Goal: Task Accomplishment & Management: Use online tool/utility

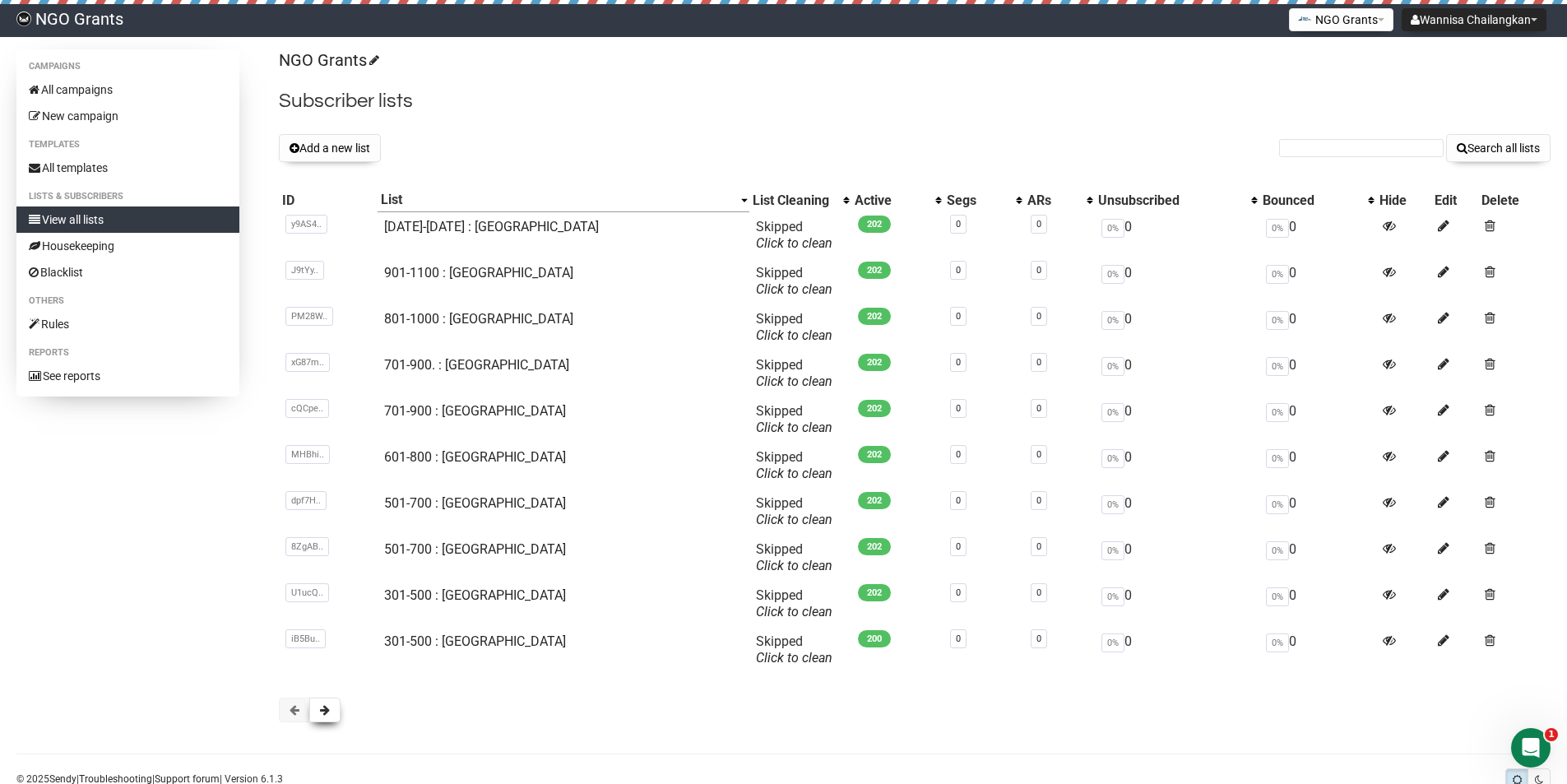
click at [326, 715] on span at bounding box center [325, 709] width 10 height 11
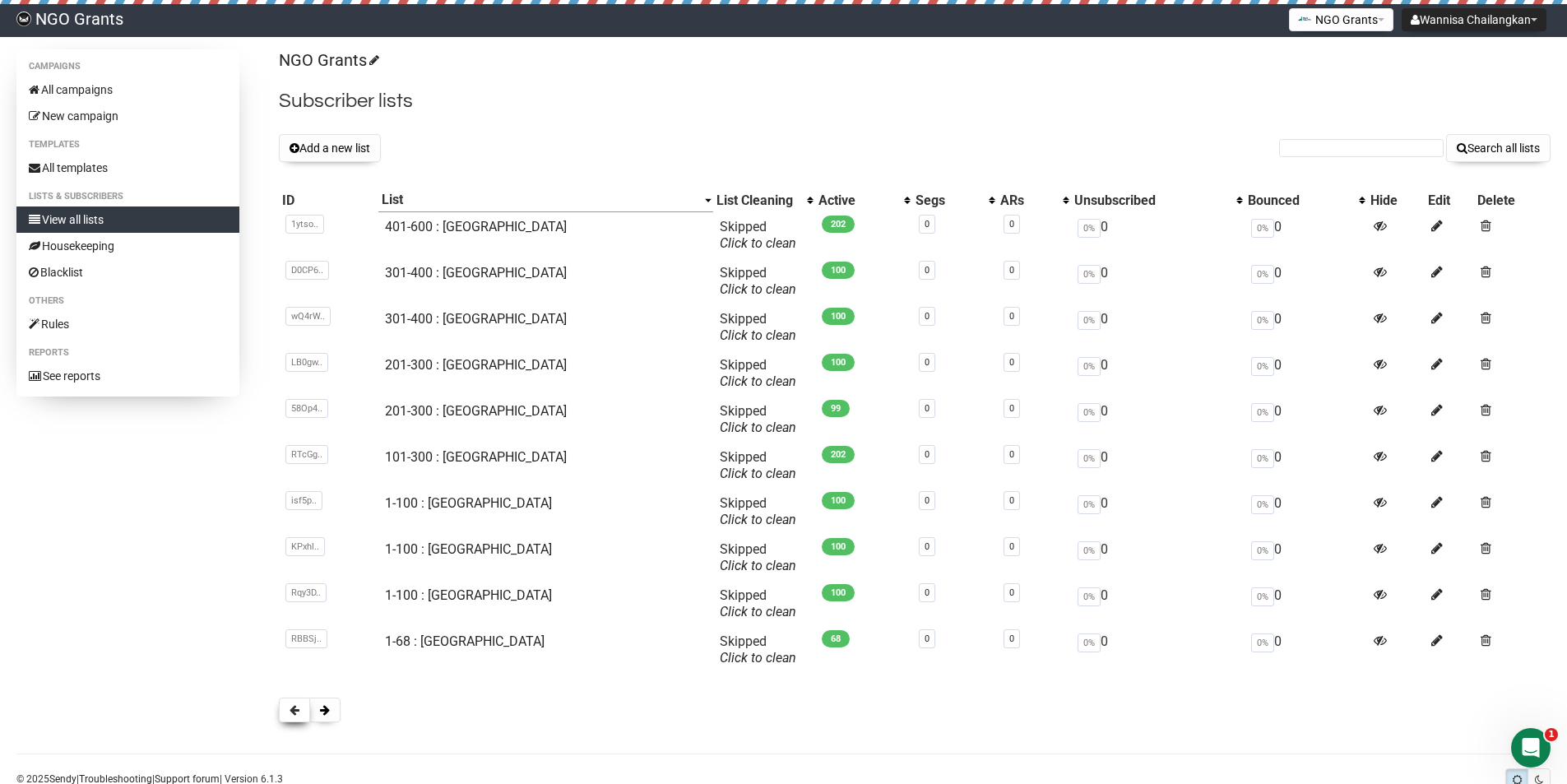
click at [290, 717] on button at bounding box center [295, 709] width 32 height 25
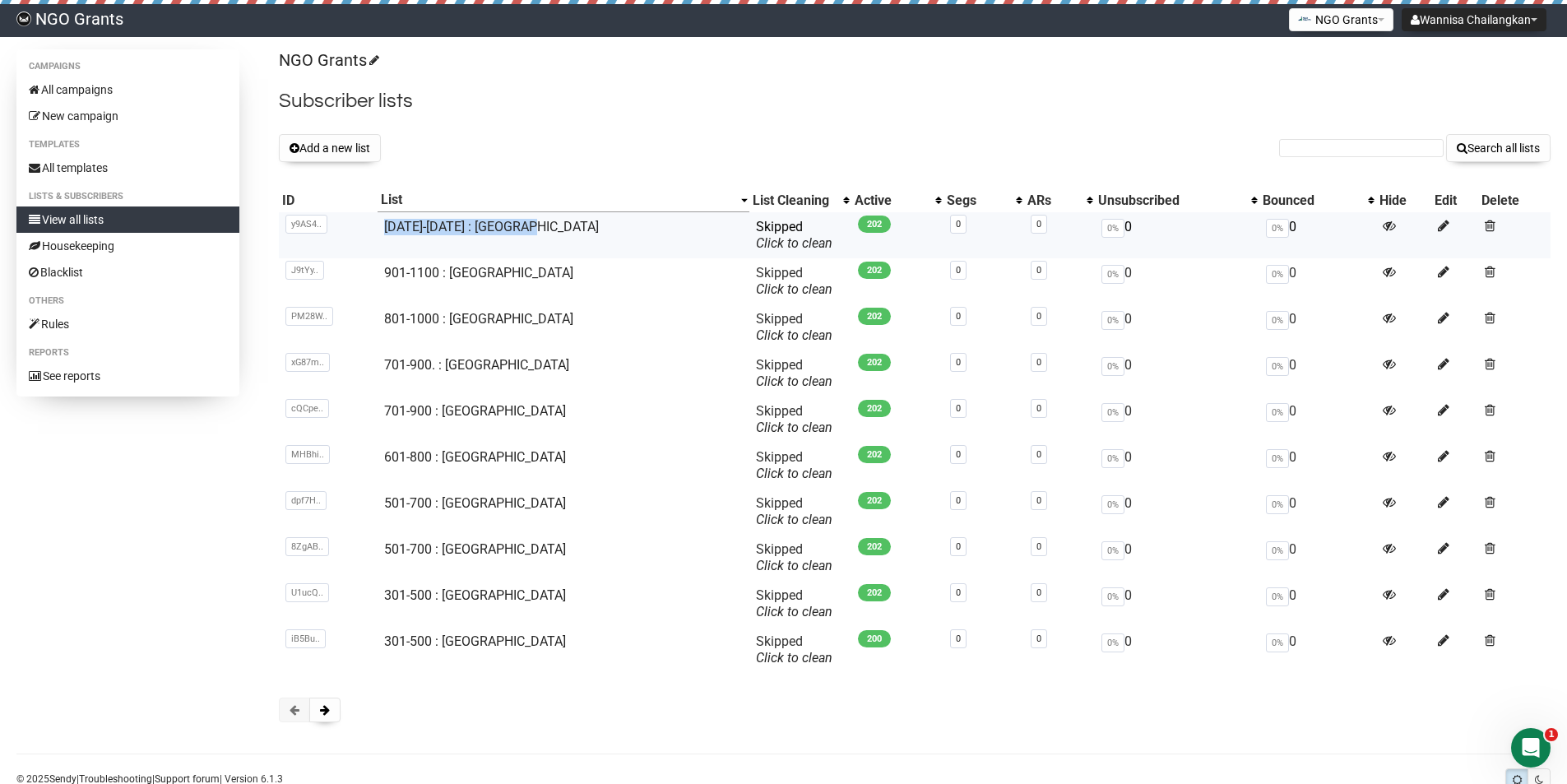
drag, startPoint x: 472, startPoint y: 227, endPoint x: 387, endPoint y: 228, distance: 85.0
click at [387, 228] on tr "y9AS4.. y9AS4mVEXDFdDNf9ll00OA 1001-1200 : Philippines Skipped You can be flagg…" at bounding box center [915, 235] width 1272 height 46
copy tr "y9AS4mVEXDFdDNf9ll00OA 1001-1200 : Philippines"
click at [351, 146] on button "Add a new list" at bounding box center [330, 148] width 102 height 28
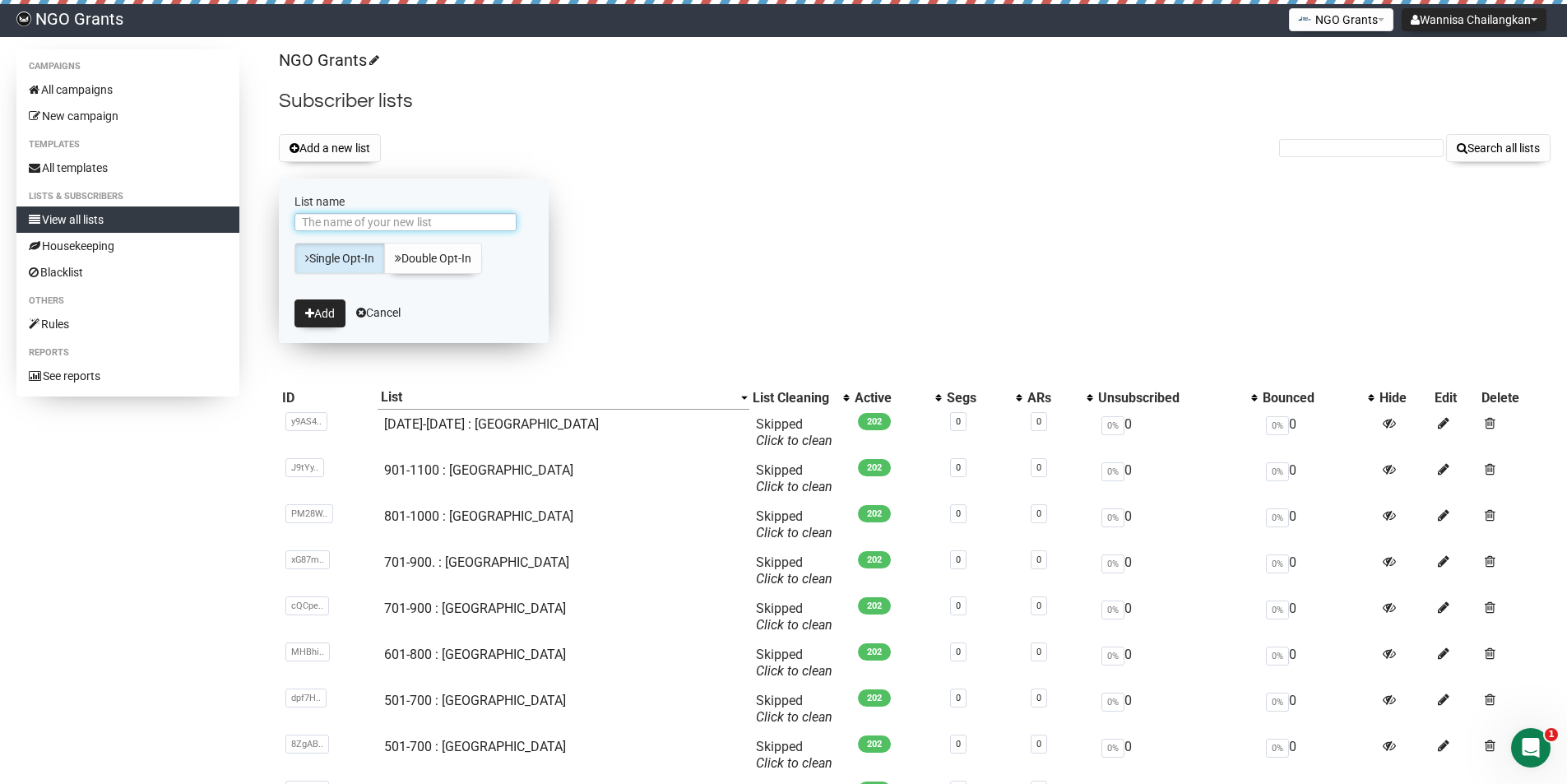
click at [394, 228] on input "List name" at bounding box center [405, 222] width 222 height 18
paste input "[DATE]-[DATE] : [GEOGRAPHIC_DATA]"
drag, startPoint x: 377, startPoint y: 220, endPoint x: 271, endPoint y: 223, distance: 106.0
click at [271, 223] on div "Campaigns All campaigns New campaign Templates All templates Lists & subscriber…" at bounding box center [784, 492] width 1535 height 887
type input "[DATE]-[DATE] : [GEOGRAPHIC_DATA]"
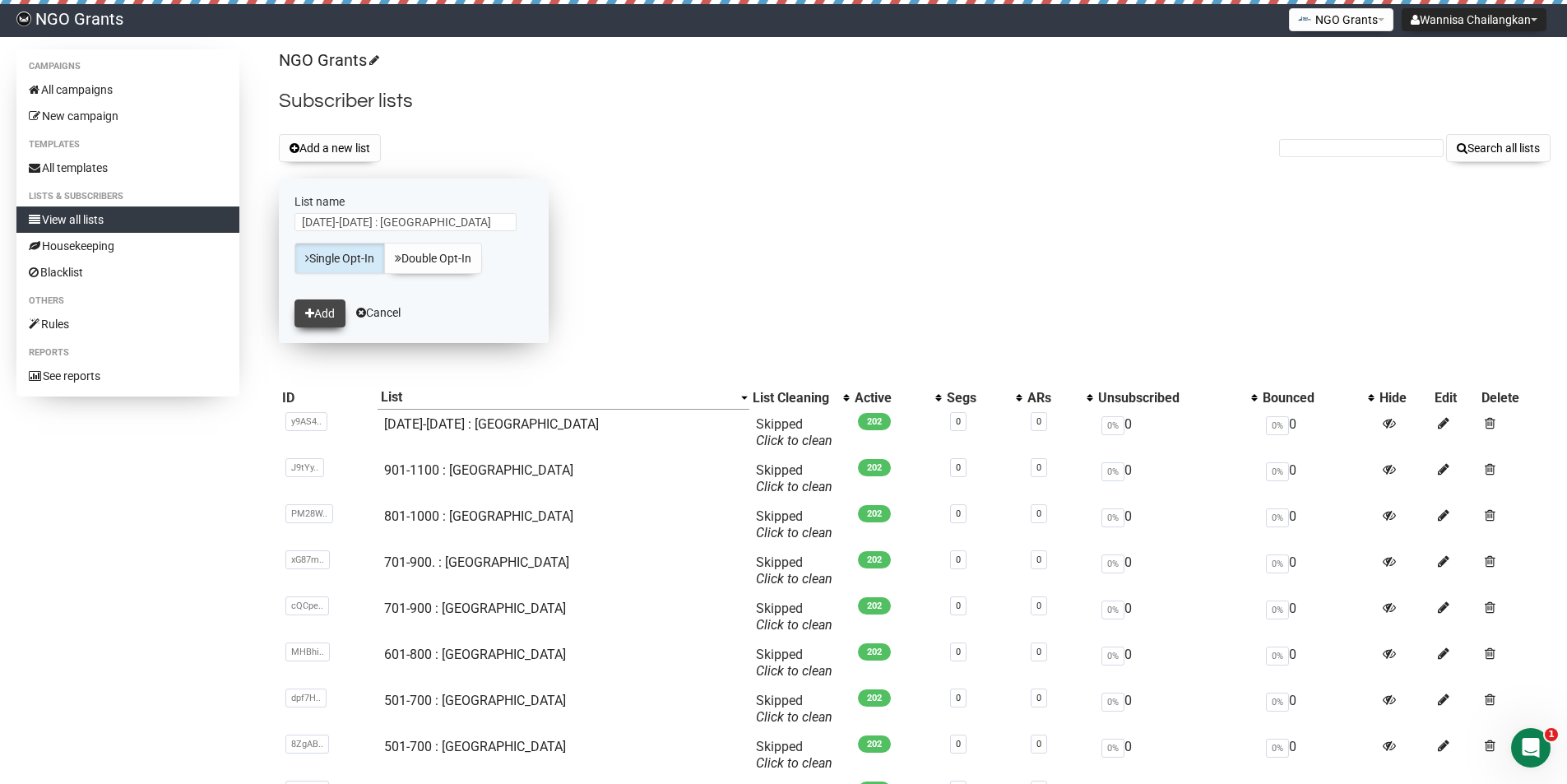
click at [312, 310] on icon "submit" at bounding box center [310, 313] width 9 height 11
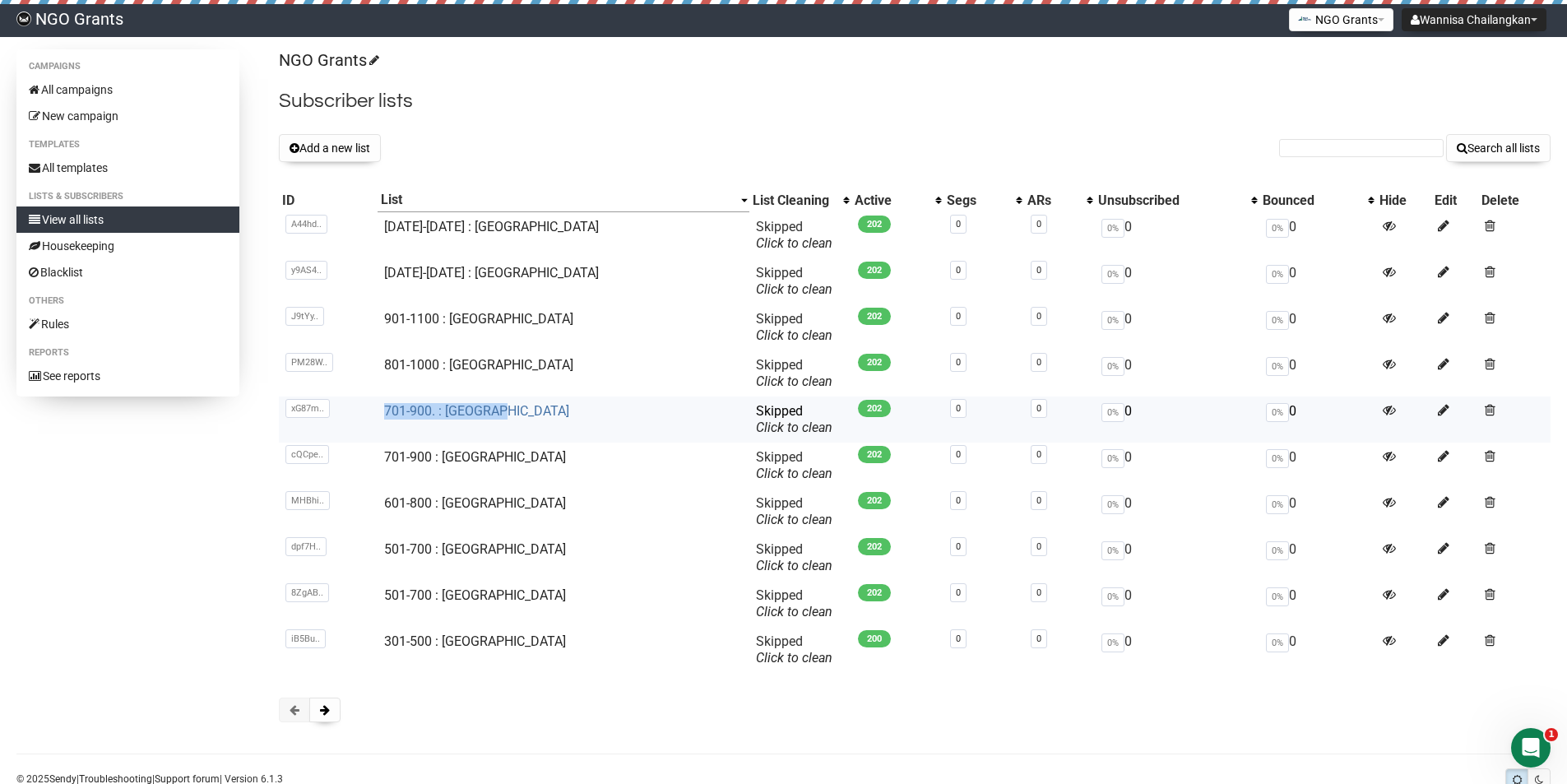
copy link "701-900. : Malaysia"
drag, startPoint x: 515, startPoint y: 410, endPoint x: 397, endPoint y: 406, distance: 118.1
click at [397, 406] on td "701-900. : [GEOGRAPHIC_DATA]" at bounding box center [562, 419] width 371 height 46
click at [348, 144] on button "Add a new list" at bounding box center [330, 148] width 102 height 28
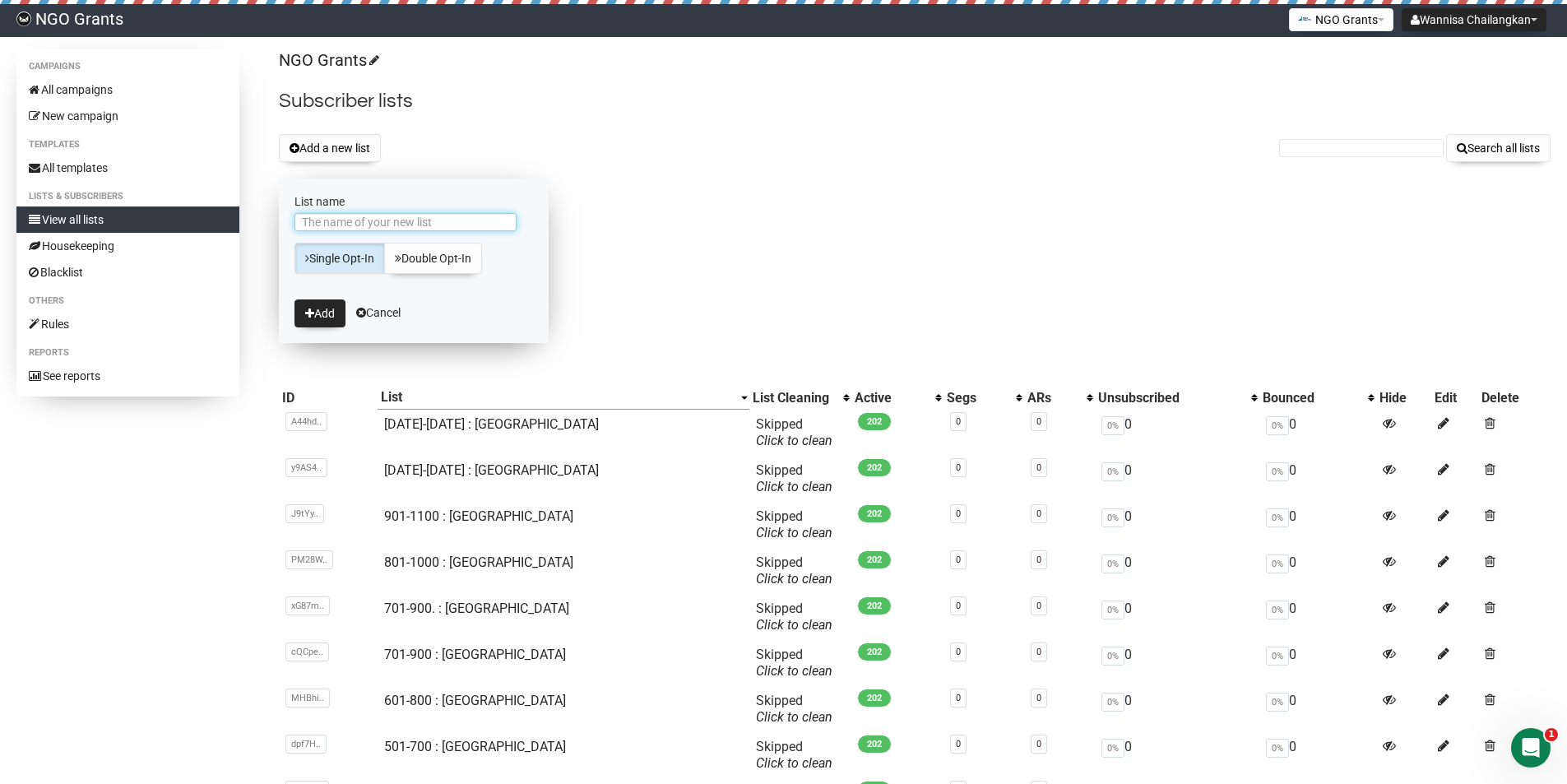
click at [366, 217] on input "List name" at bounding box center [405, 222] width 222 height 18
paste input "701-900. : [GEOGRAPHIC_DATA]"
drag, startPoint x: 347, startPoint y: 222, endPoint x: 286, endPoint y: 223, distance: 61.0
click at [286, 223] on form "List name 701-900. : Malaysia Single Opt-In Double Opt-In Add Cancel" at bounding box center [414, 260] width 270 height 165
type input "901-1100 : [GEOGRAPHIC_DATA]"
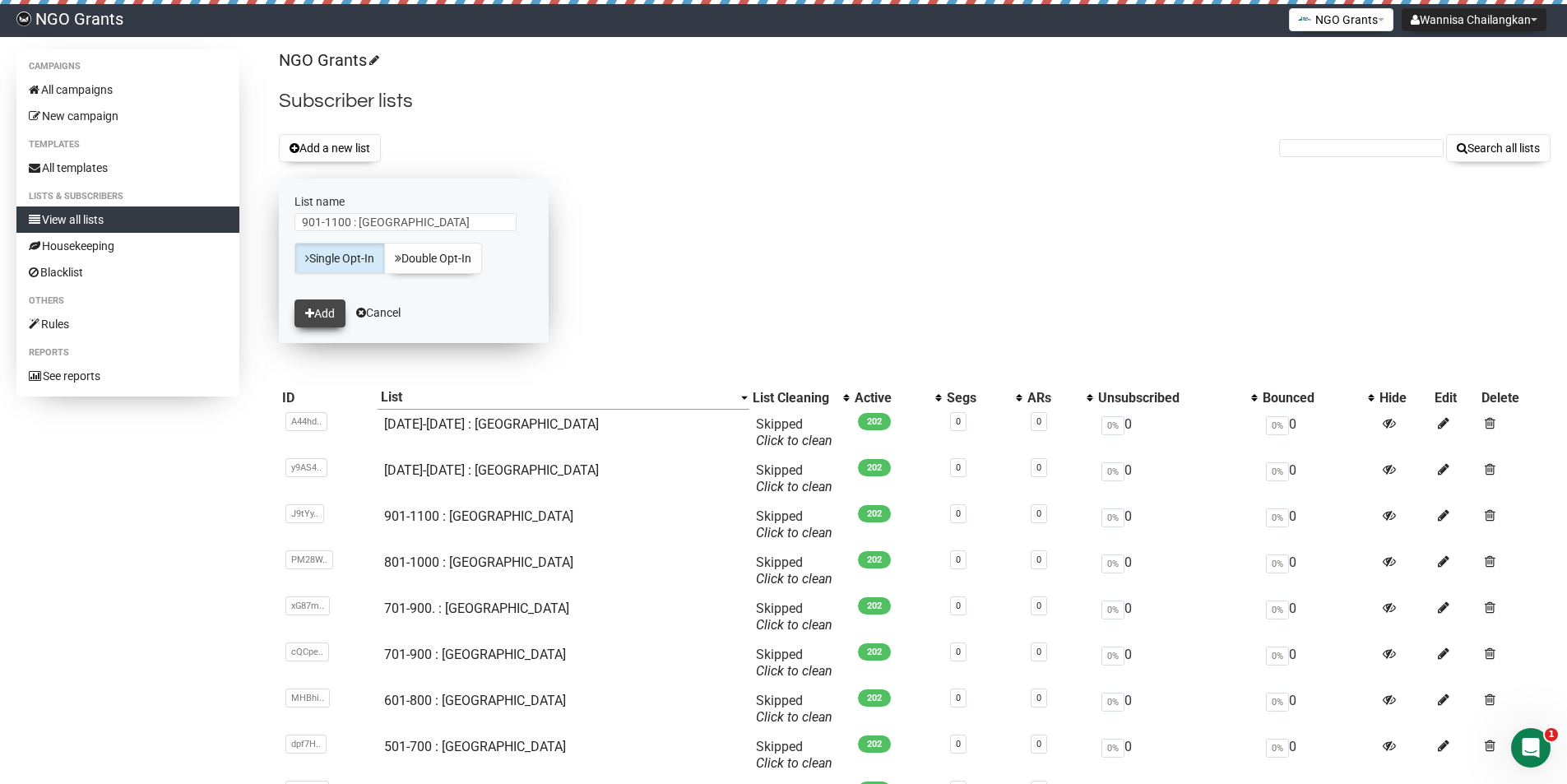
click at [331, 307] on button "Add" at bounding box center [320, 313] width 51 height 28
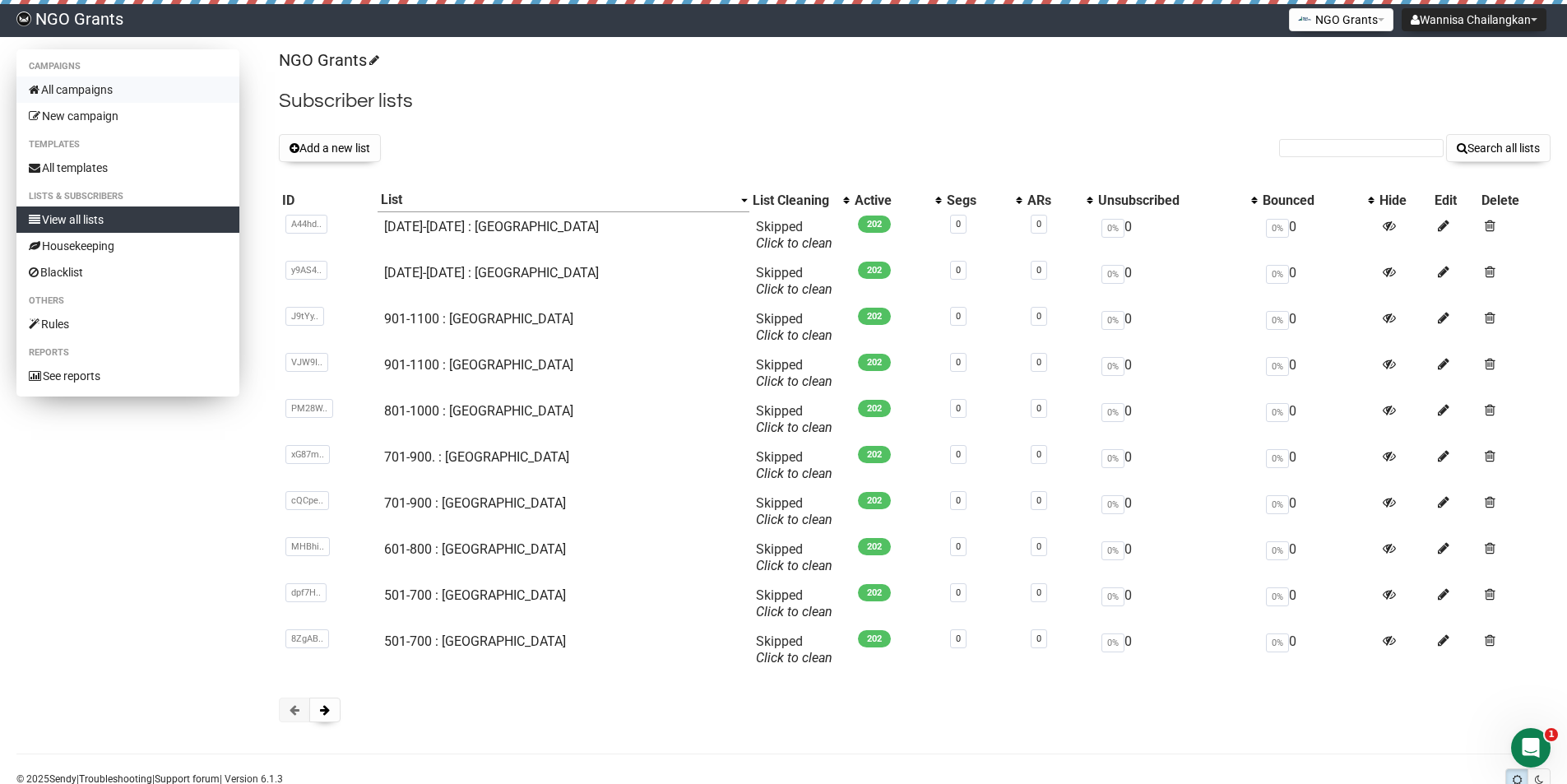
click at [140, 85] on link "All campaigns" at bounding box center [128, 89] width 223 height 26
